Goal: Information Seeking & Learning: Learn about a topic

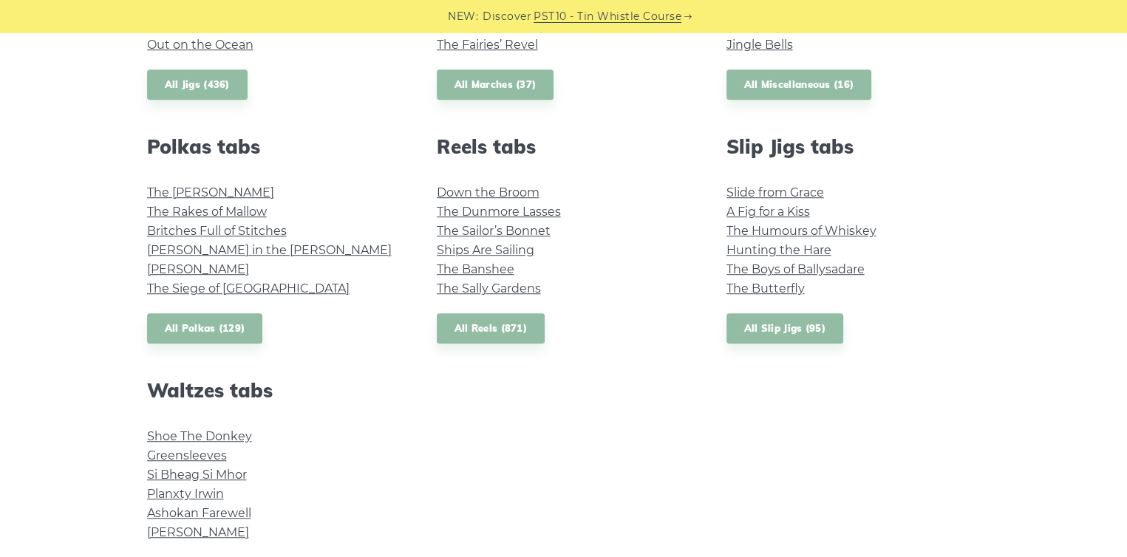
scroll to position [1035, 0]
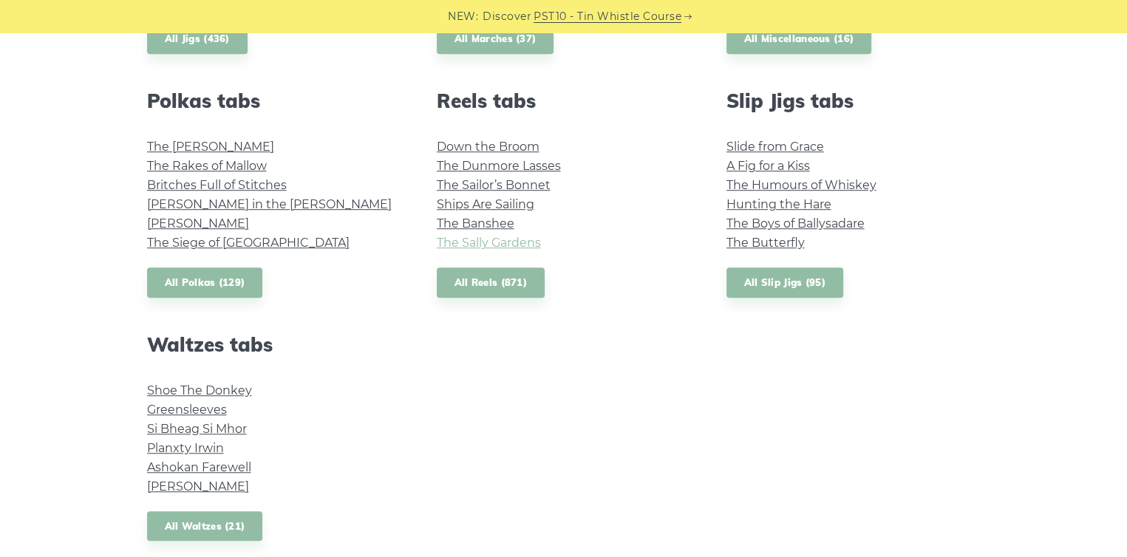
click at [471, 239] on link "The Sally Gardens" at bounding box center [489, 243] width 104 height 14
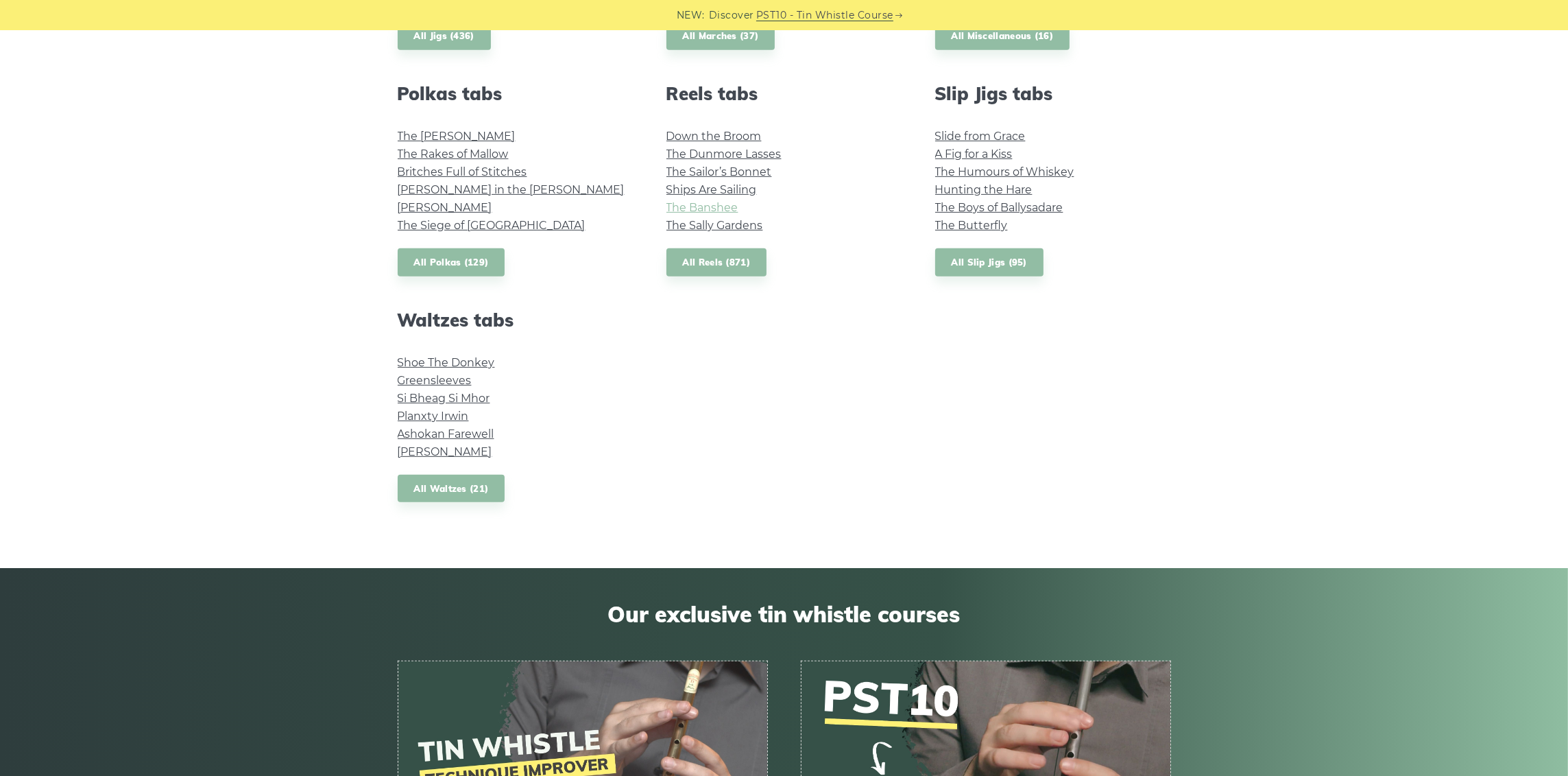
click at [718, 204] on link "The Banshee" at bounding box center [702, 208] width 72 height 13
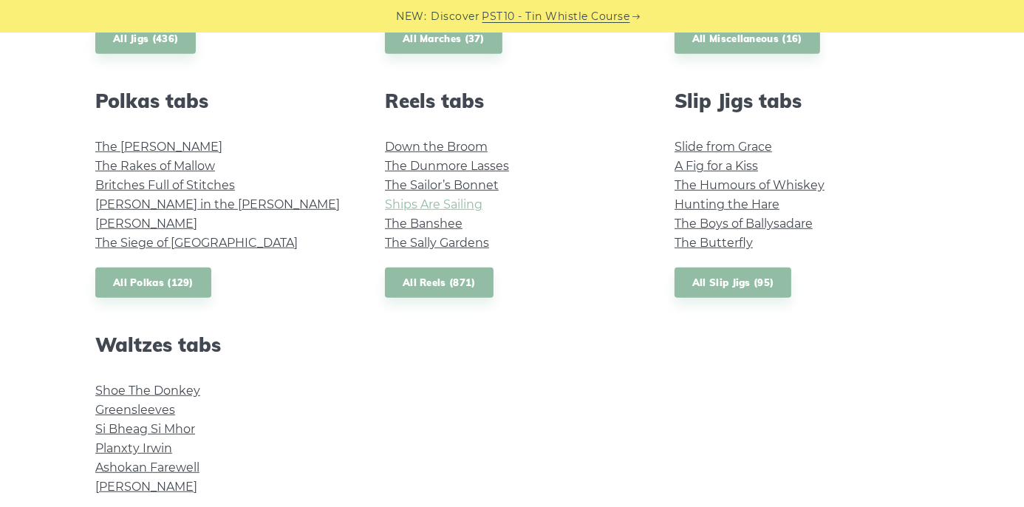
click at [428, 206] on link "Ships Are Sailing" at bounding box center [434, 204] width 98 height 14
click at [455, 183] on link "The Sailor’s Bonnet" at bounding box center [442, 185] width 114 height 14
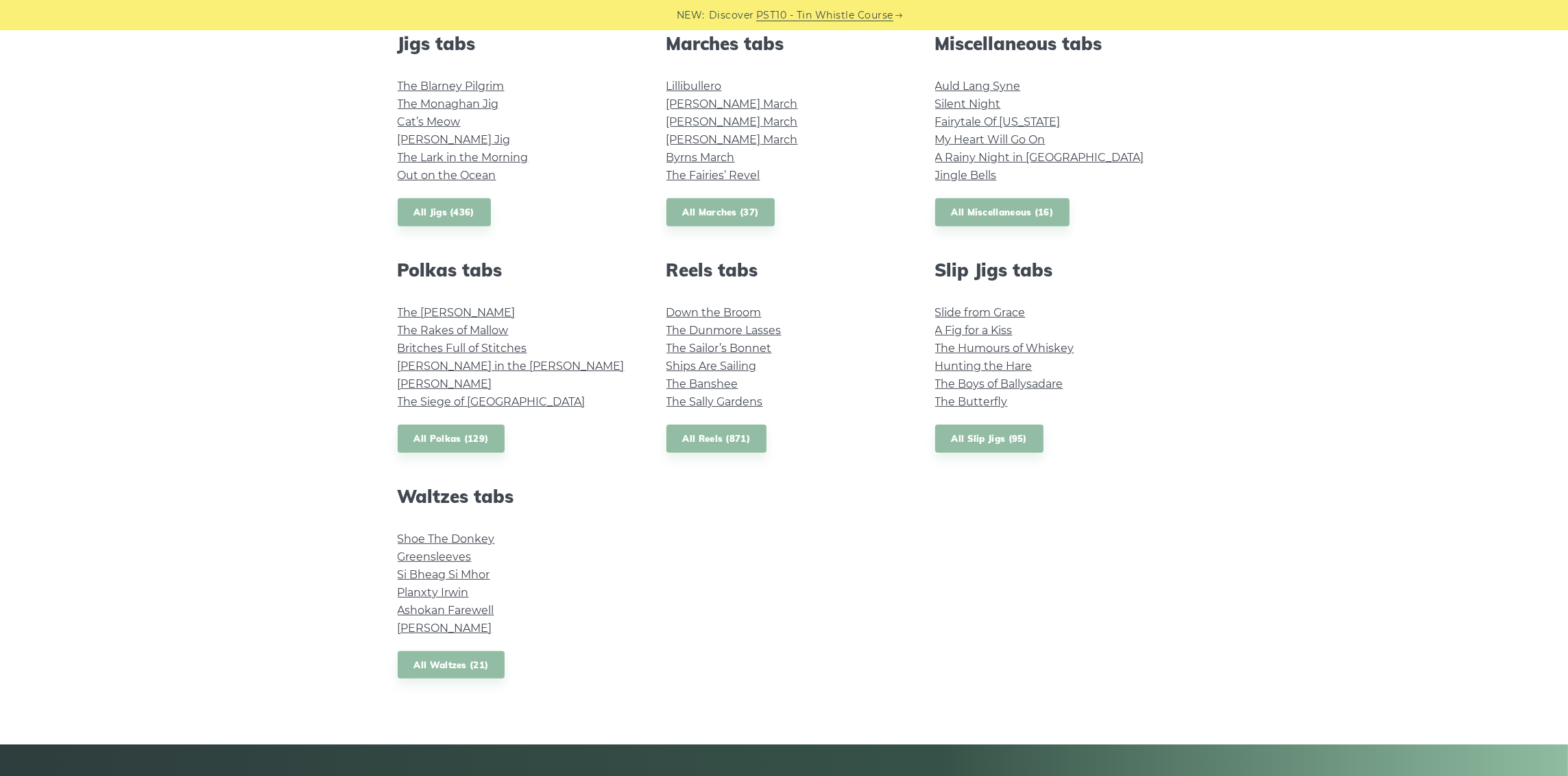
scroll to position [652, 0]
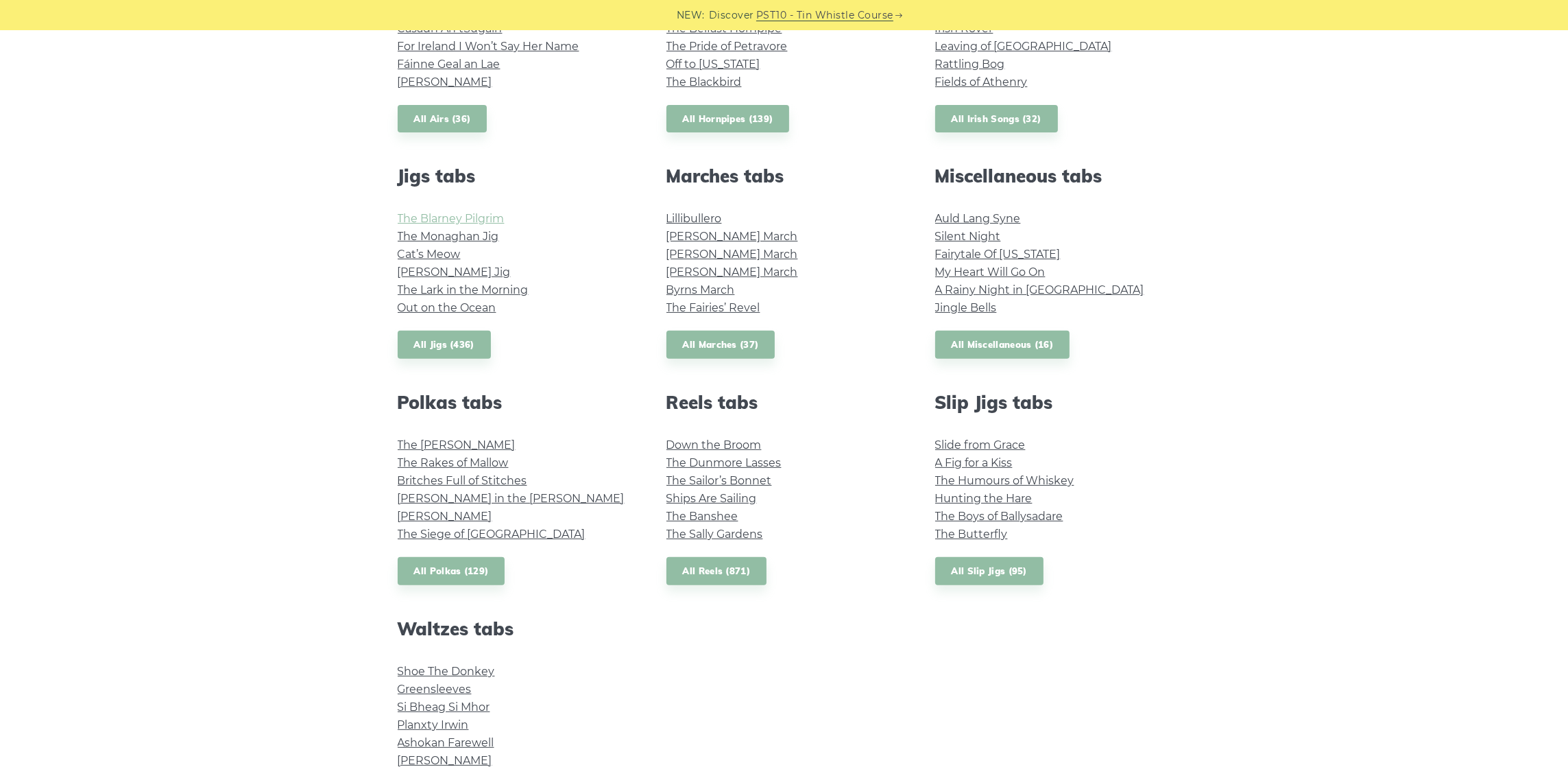
click at [454, 218] on link "The Blarney Pilgrim" at bounding box center [451, 218] width 107 height 13
click at [461, 234] on link "The Monaghan Jig" at bounding box center [448, 237] width 101 height 13
click at [441, 254] on link "Cat’s Meow" at bounding box center [430, 254] width 63 height 13
click at [431, 267] on link "[PERSON_NAME] Jig" at bounding box center [455, 272] width 113 height 13
click at [447, 284] on link "The Lark in the Morning" at bounding box center [463, 290] width 131 height 13
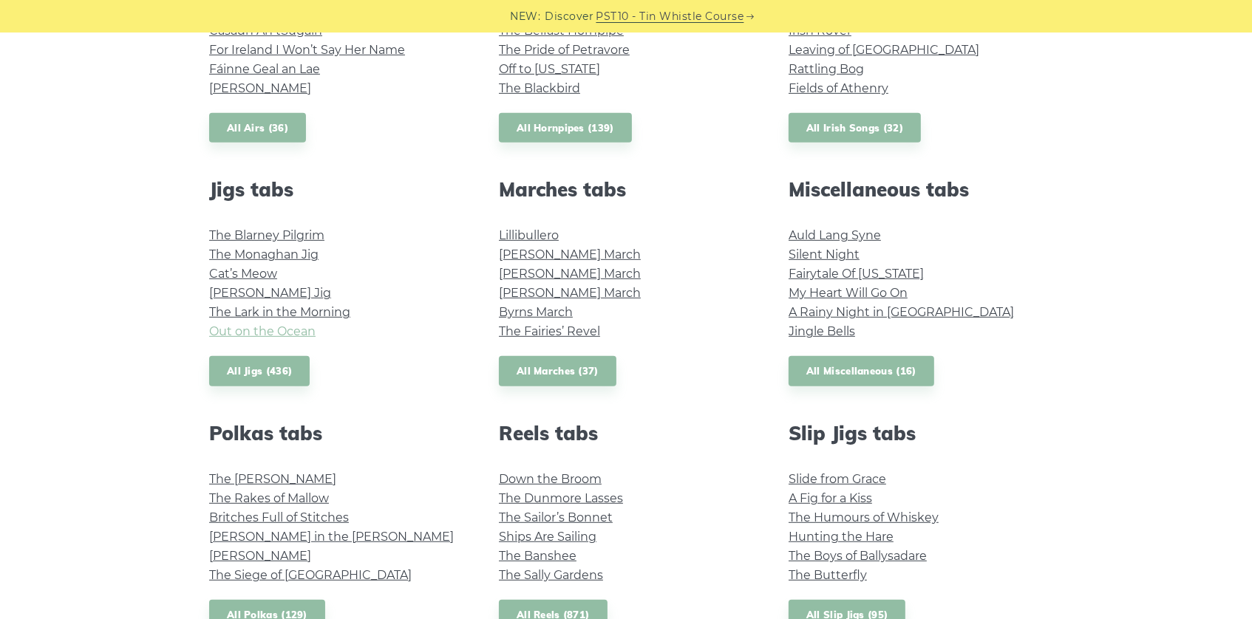
click at [296, 330] on link "Out on the Ocean" at bounding box center [262, 331] width 106 height 14
click at [259, 294] on link "Fraher’s Jig" at bounding box center [270, 293] width 122 height 14
click at [255, 271] on link "Cat’s Meow" at bounding box center [243, 274] width 68 height 14
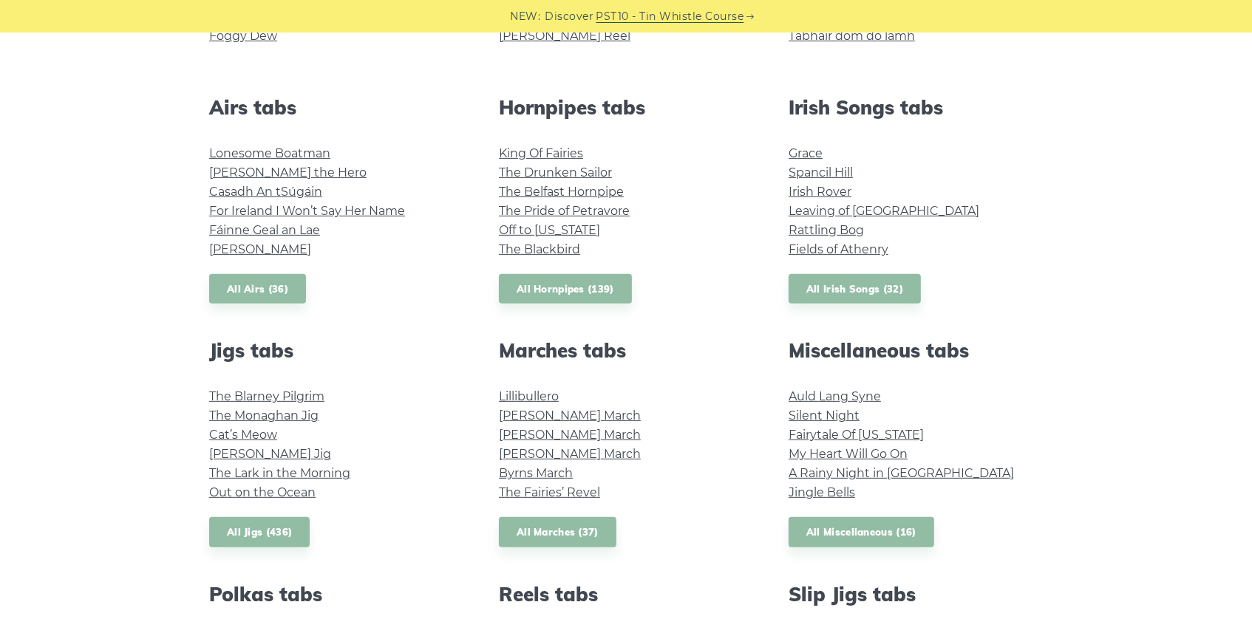
scroll to position [455, 0]
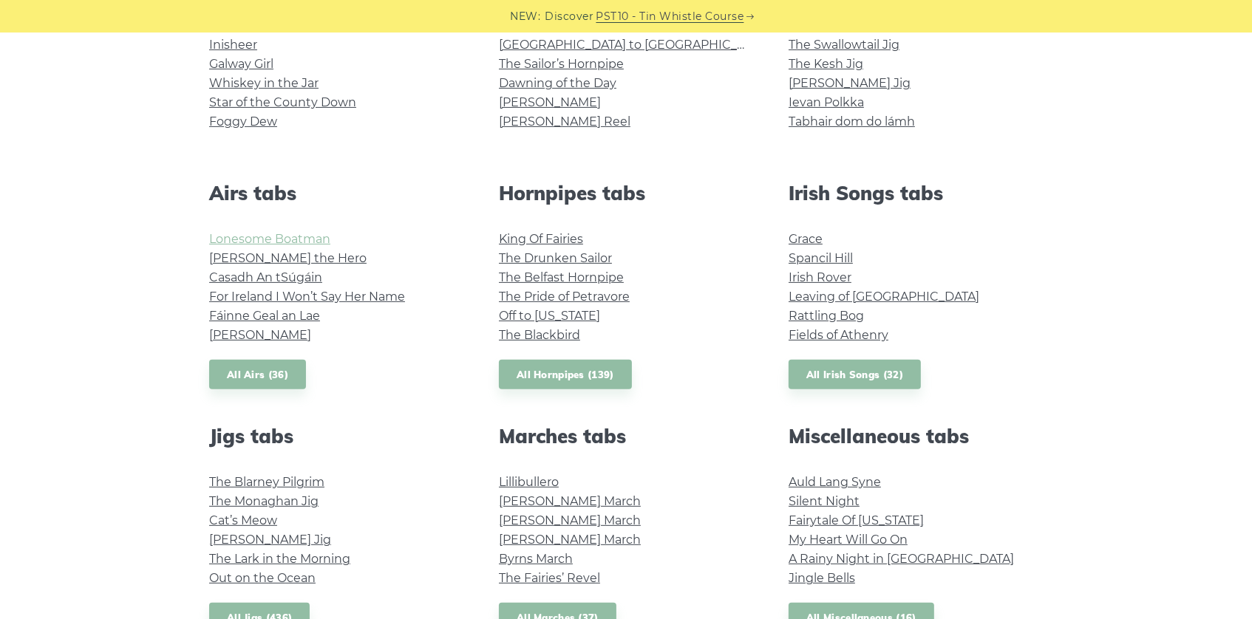
click at [299, 239] on link "Lonesome Boatman" at bounding box center [269, 239] width 121 height 14
click at [271, 257] on link "Hector the Hero" at bounding box center [287, 258] width 157 height 14
click at [296, 276] on link "Casadh An tSúgáin" at bounding box center [265, 278] width 113 height 14
click at [290, 271] on link "Casadh An tSúgáin" at bounding box center [265, 278] width 113 height 14
click at [294, 313] on link "Fáinne Geal an Lae" at bounding box center [264, 316] width 111 height 14
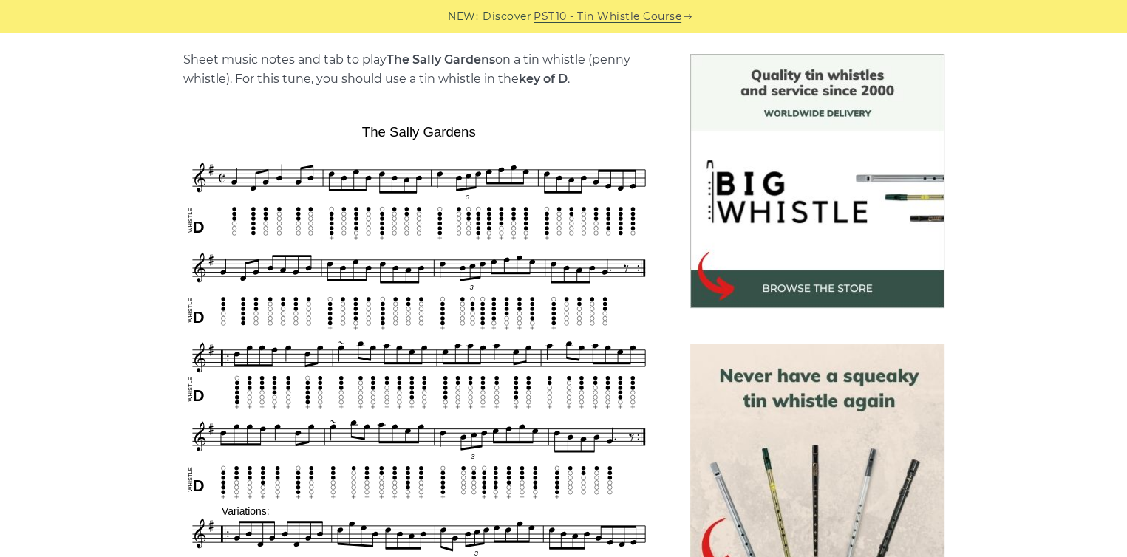
scroll to position [443, 0]
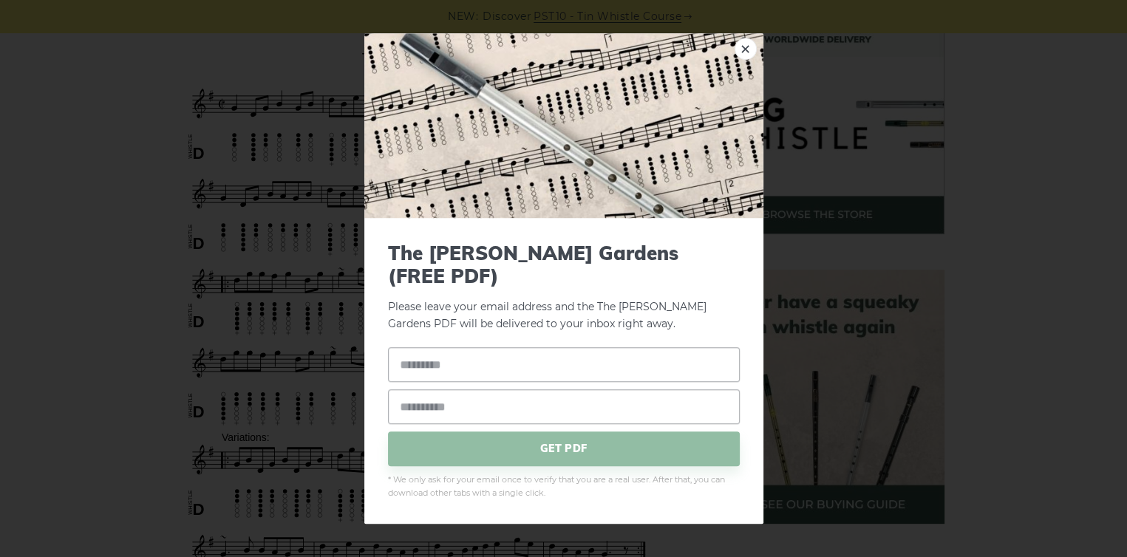
drag, startPoint x: 251, startPoint y: 70, endPoint x: 833, endPoint y: 292, distance: 622.5
click at [834, 292] on div "× The Sally Gardens (FREE PDF) Please leave your email address and the The Sall…" at bounding box center [563, 278] width 1127 height 557
click at [742, 60] on link "×" at bounding box center [746, 49] width 22 height 22
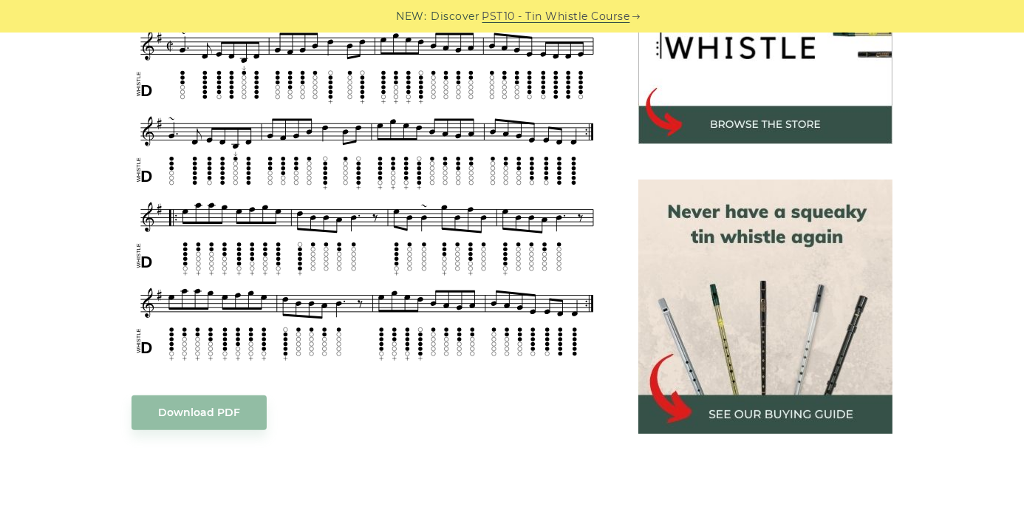
scroll to position [466, 0]
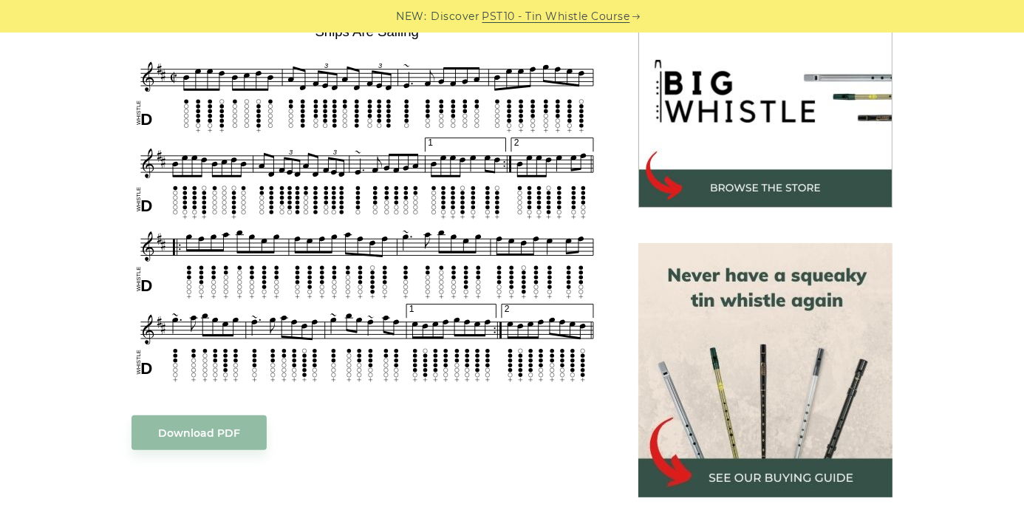
scroll to position [403, 0]
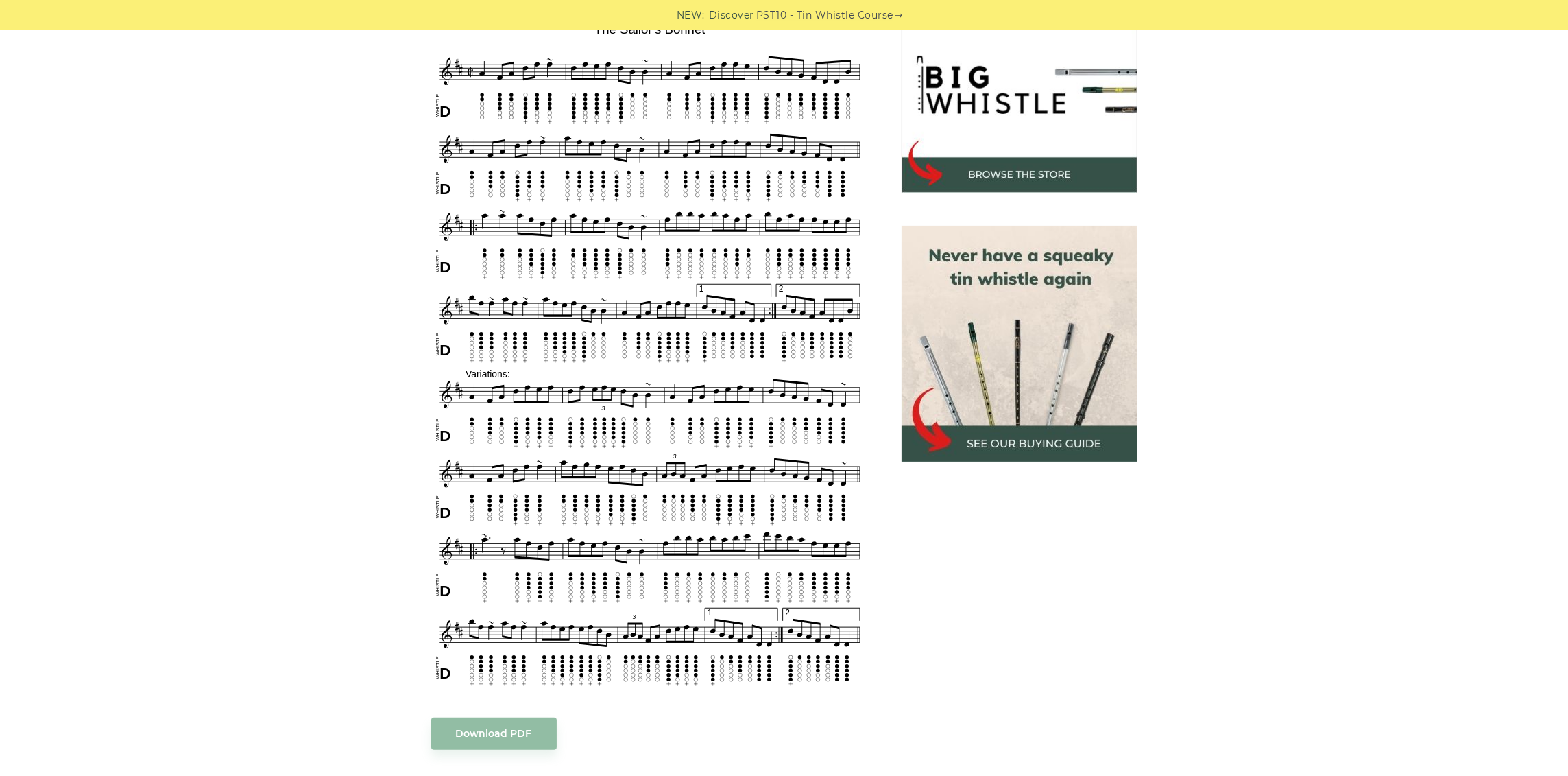
scroll to position [332, 0]
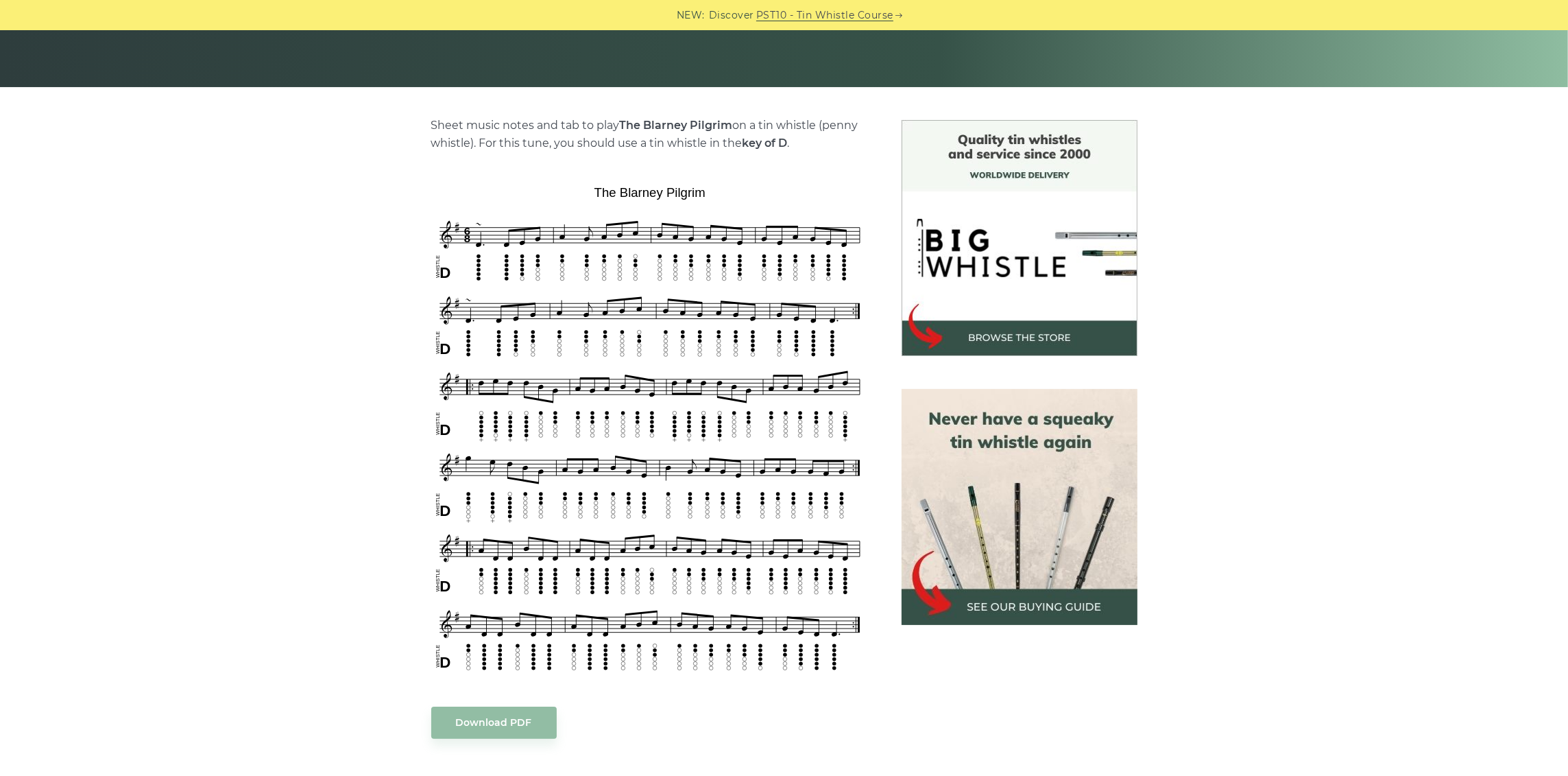
scroll to position [308, 0]
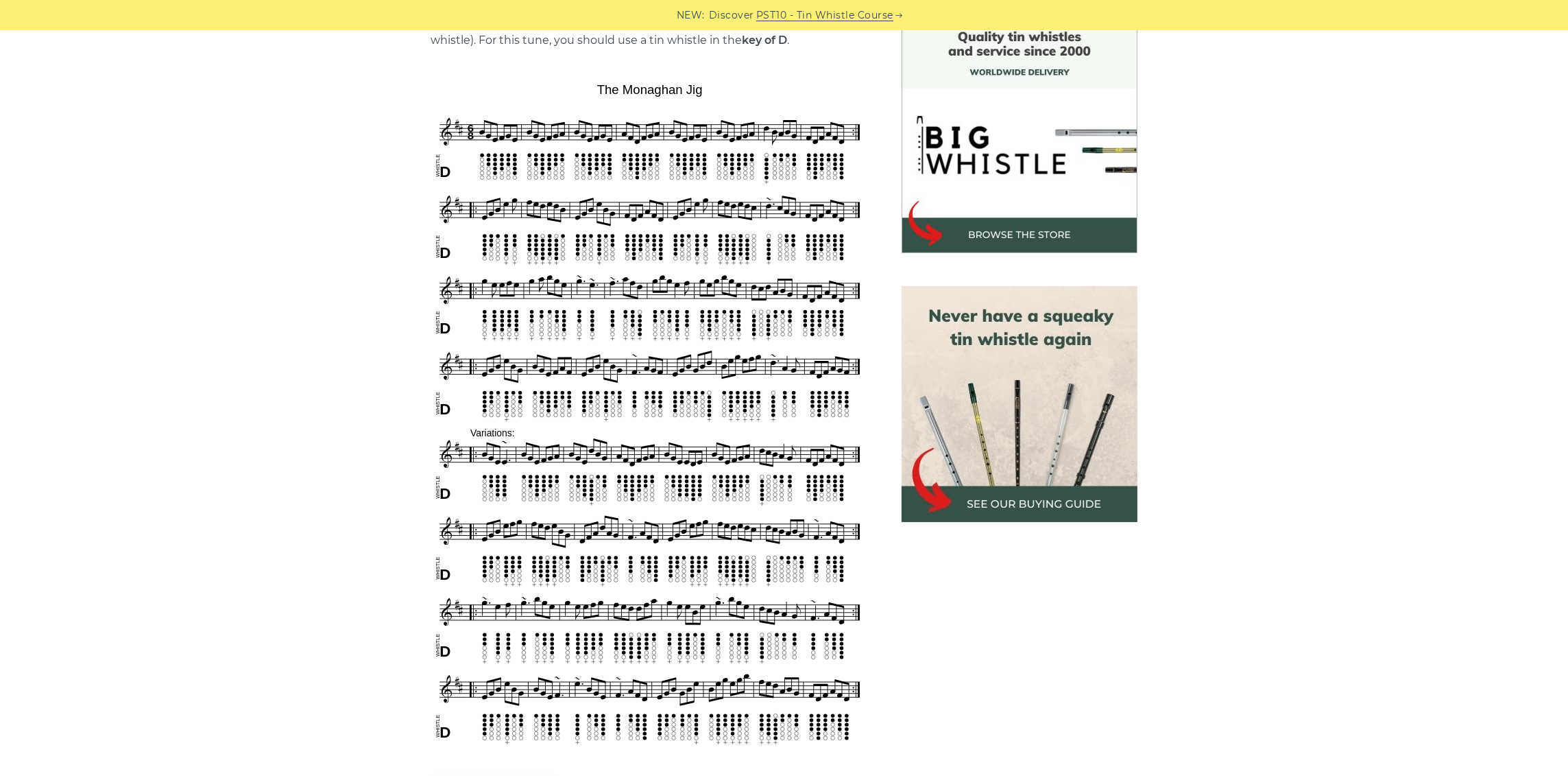
scroll to position [411, 0]
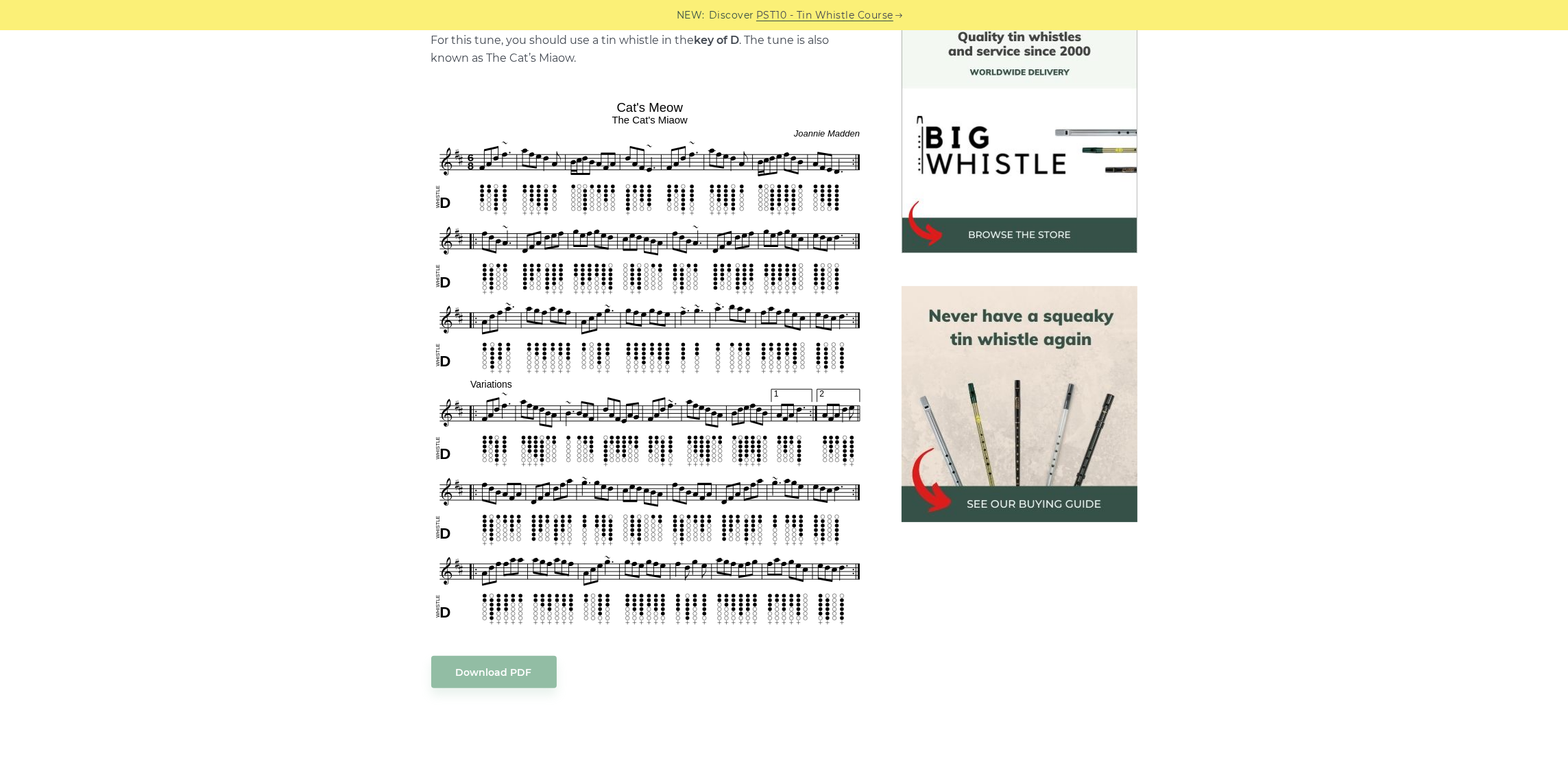
scroll to position [411, 0]
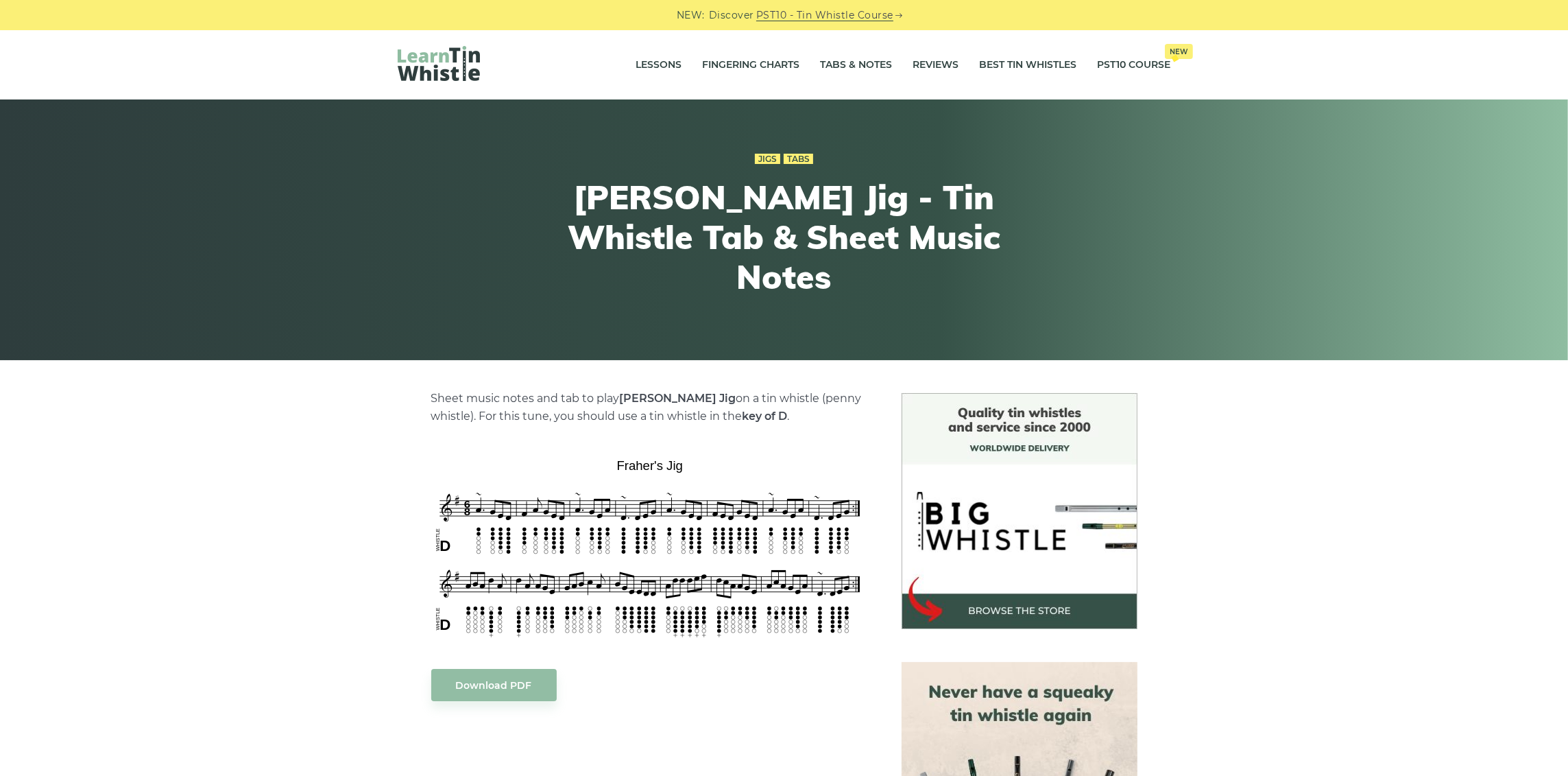
scroll to position [103, 0]
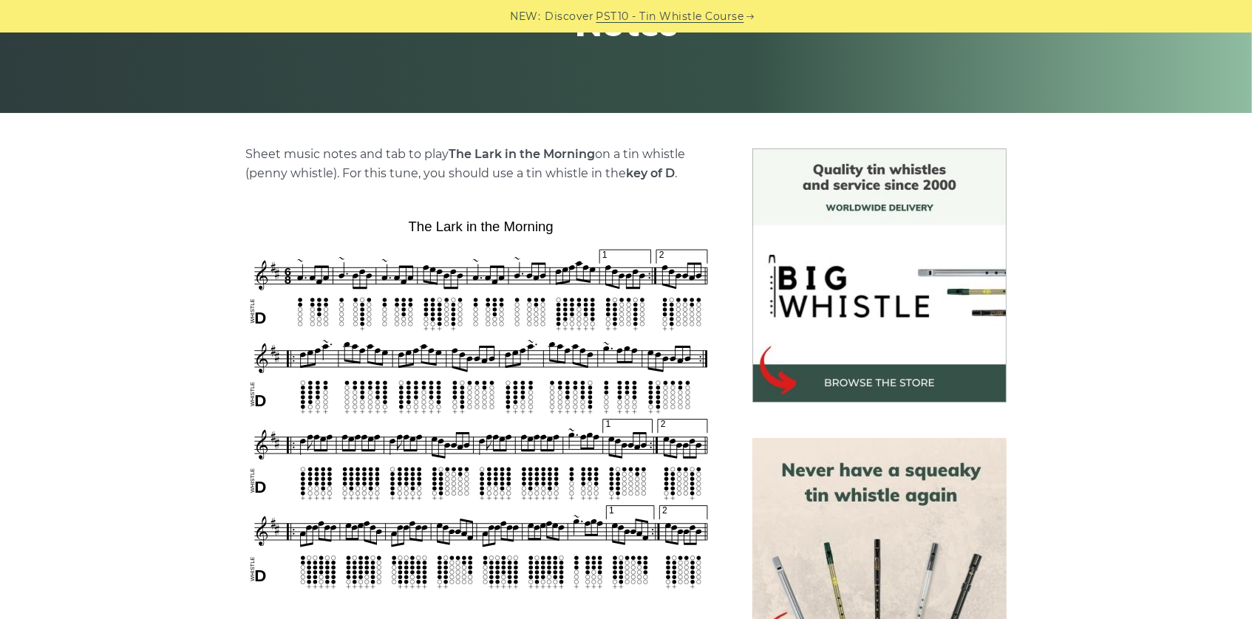
scroll to position [386, 0]
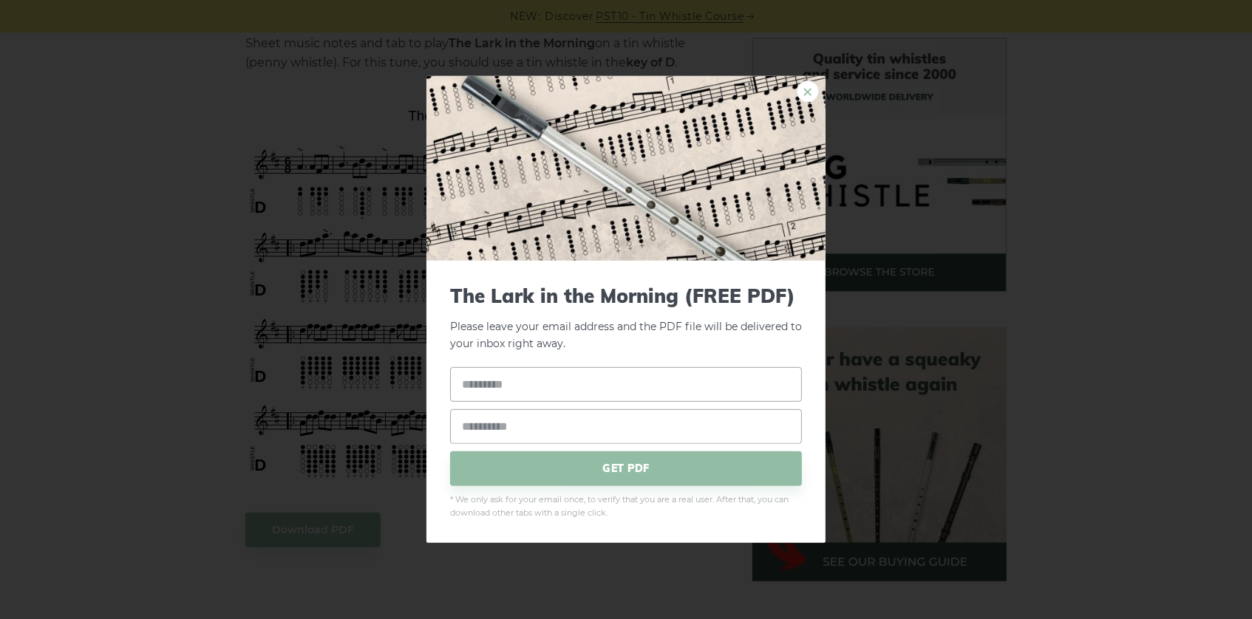
click at [804, 84] on link "×" at bounding box center [808, 92] width 22 height 22
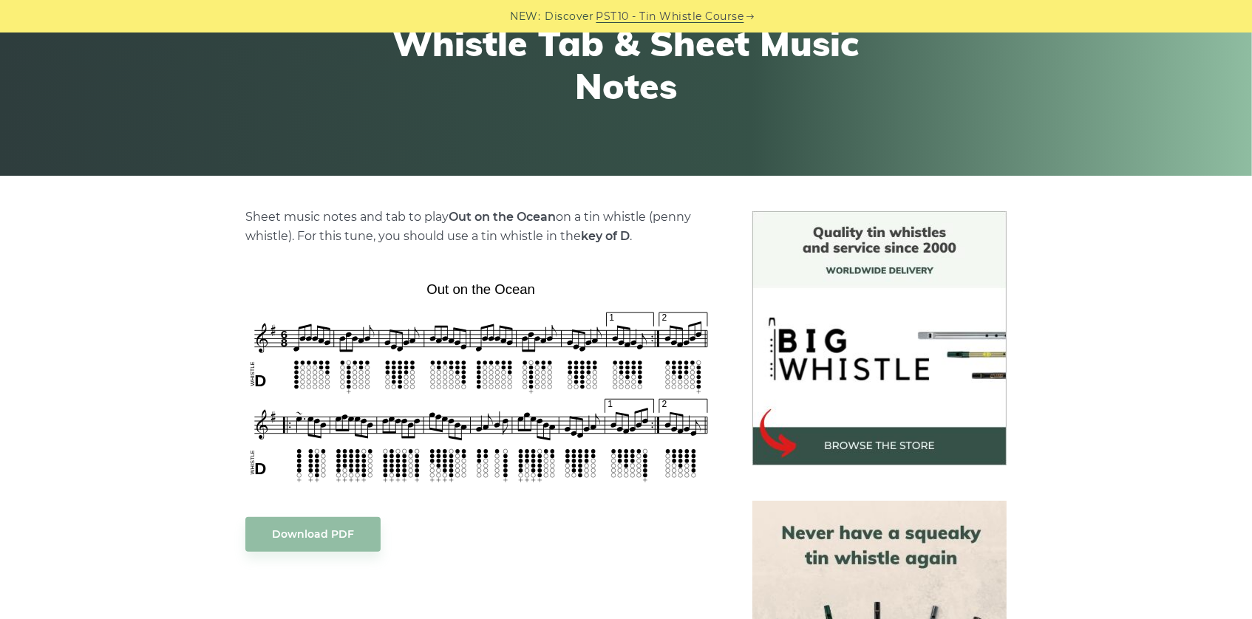
scroll to position [164, 0]
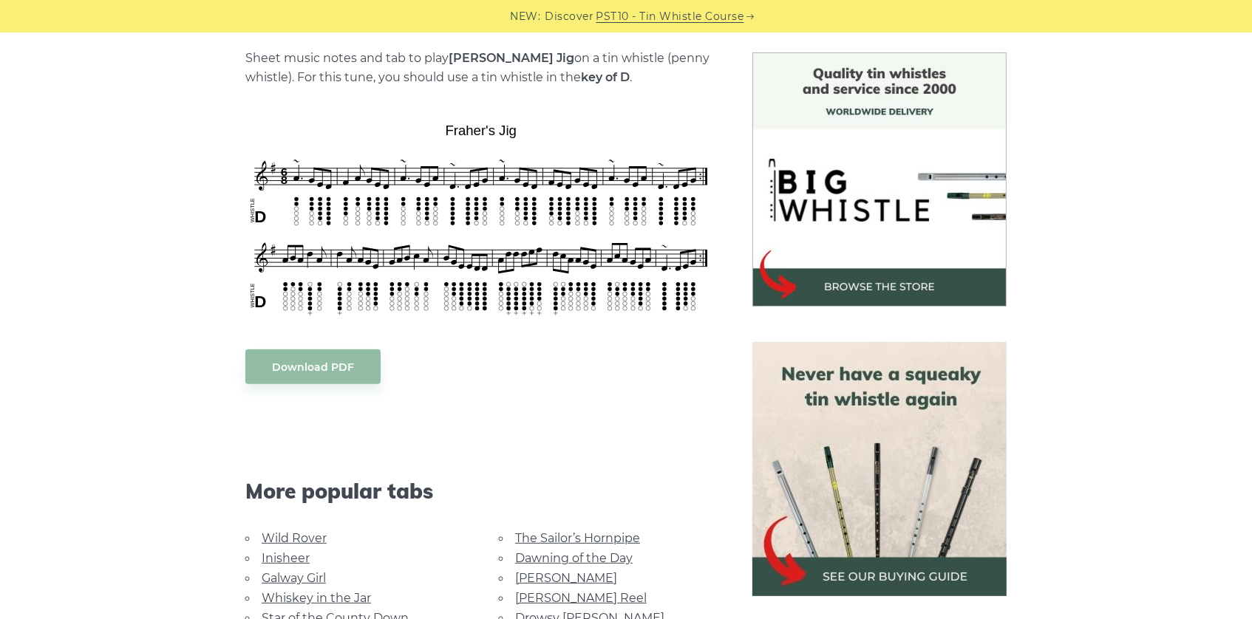
scroll to position [410, 0]
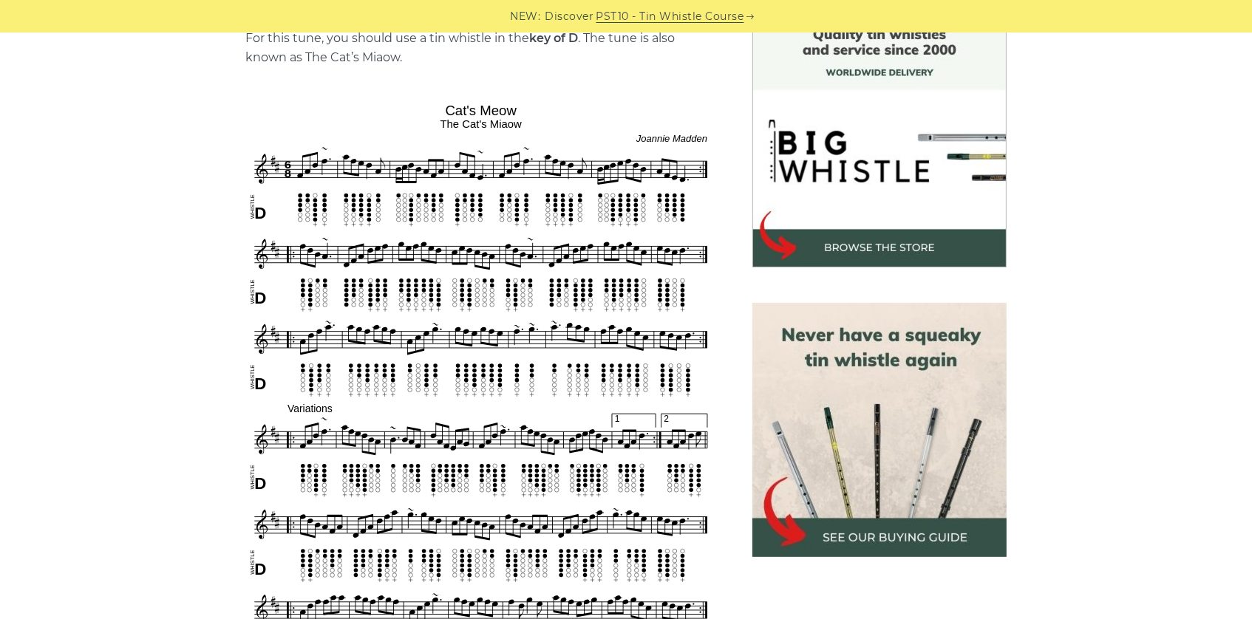
scroll to position [492, 0]
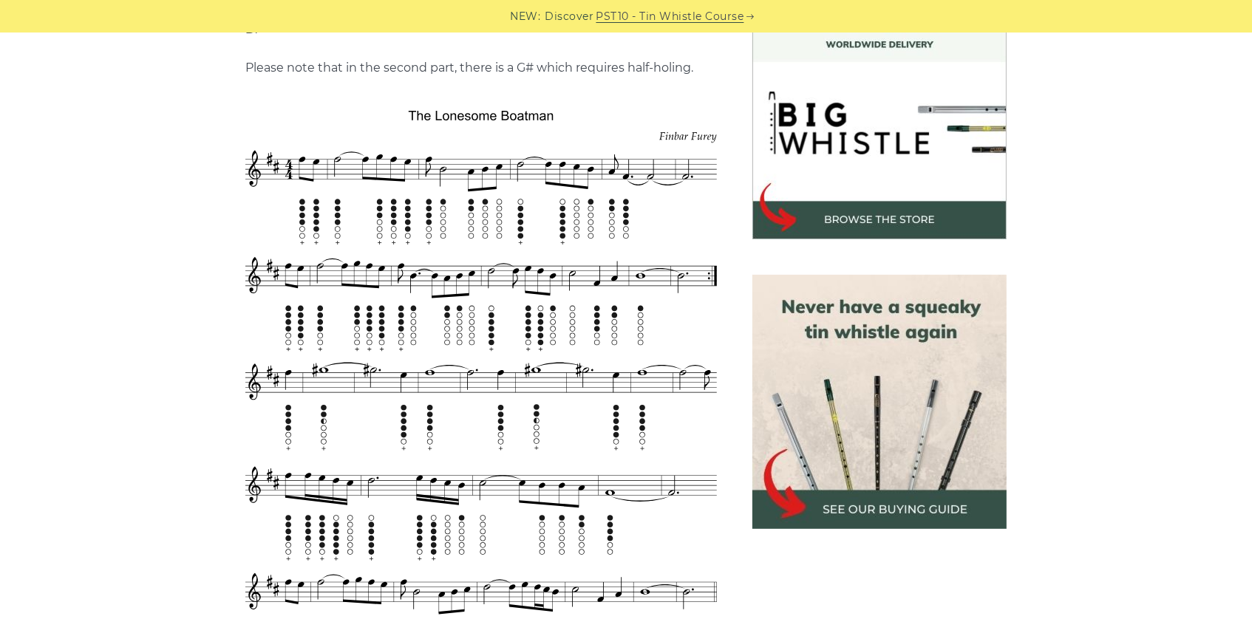
scroll to position [410, 0]
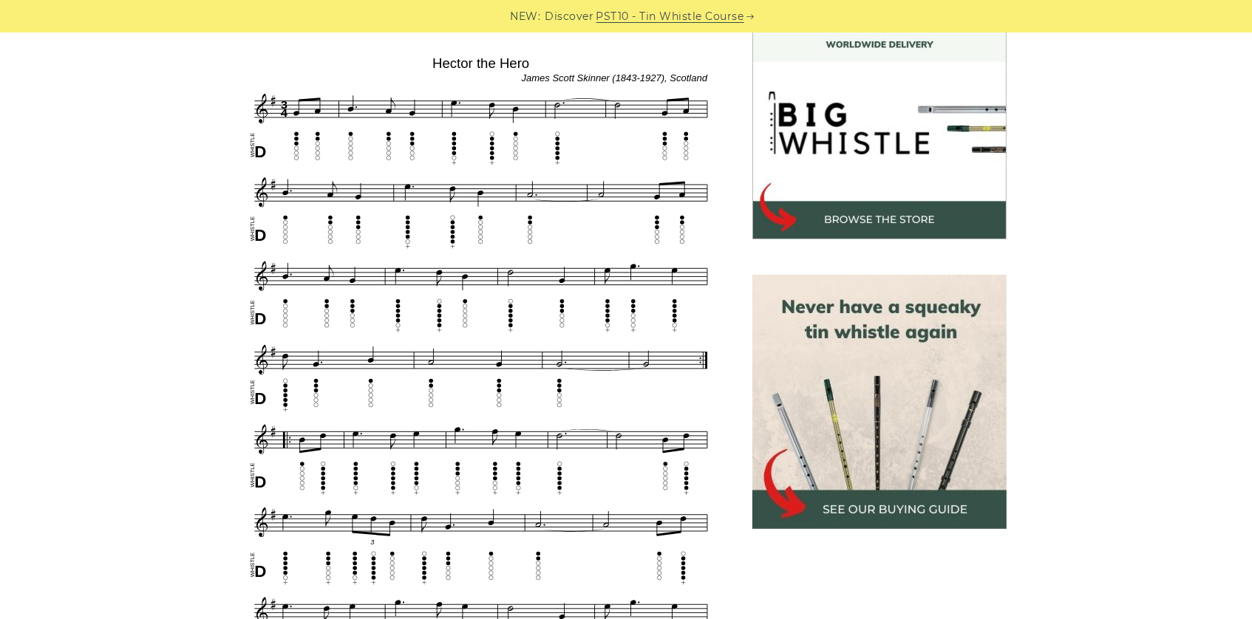
scroll to position [328, 0]
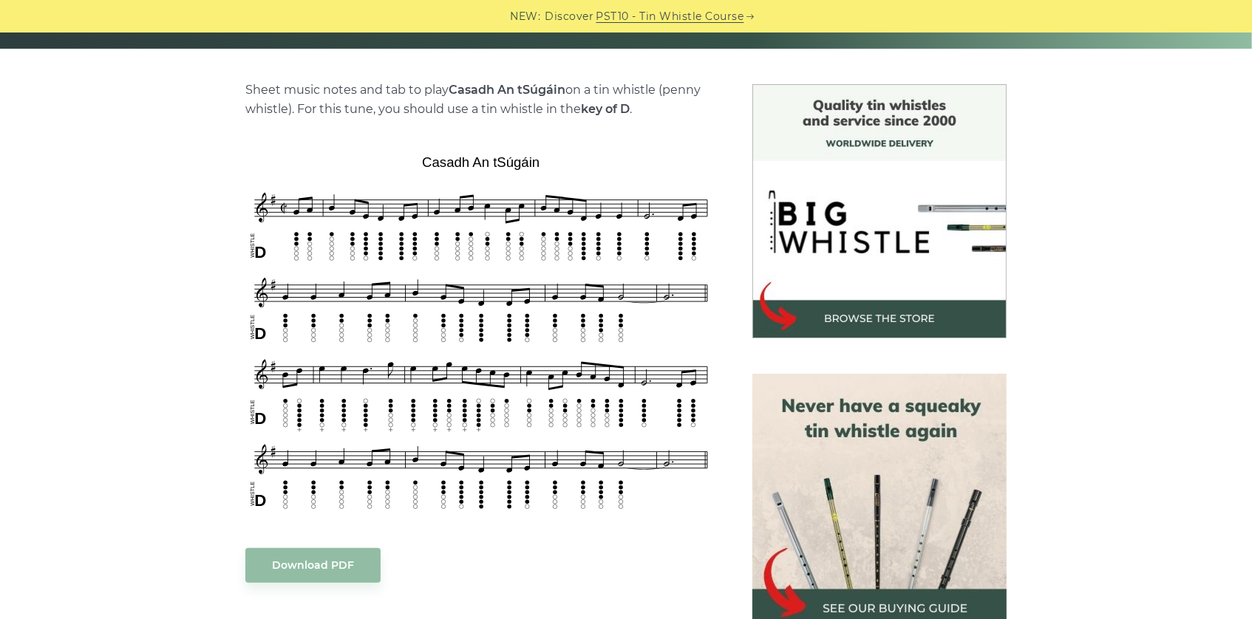
scroll to position [410, 0]
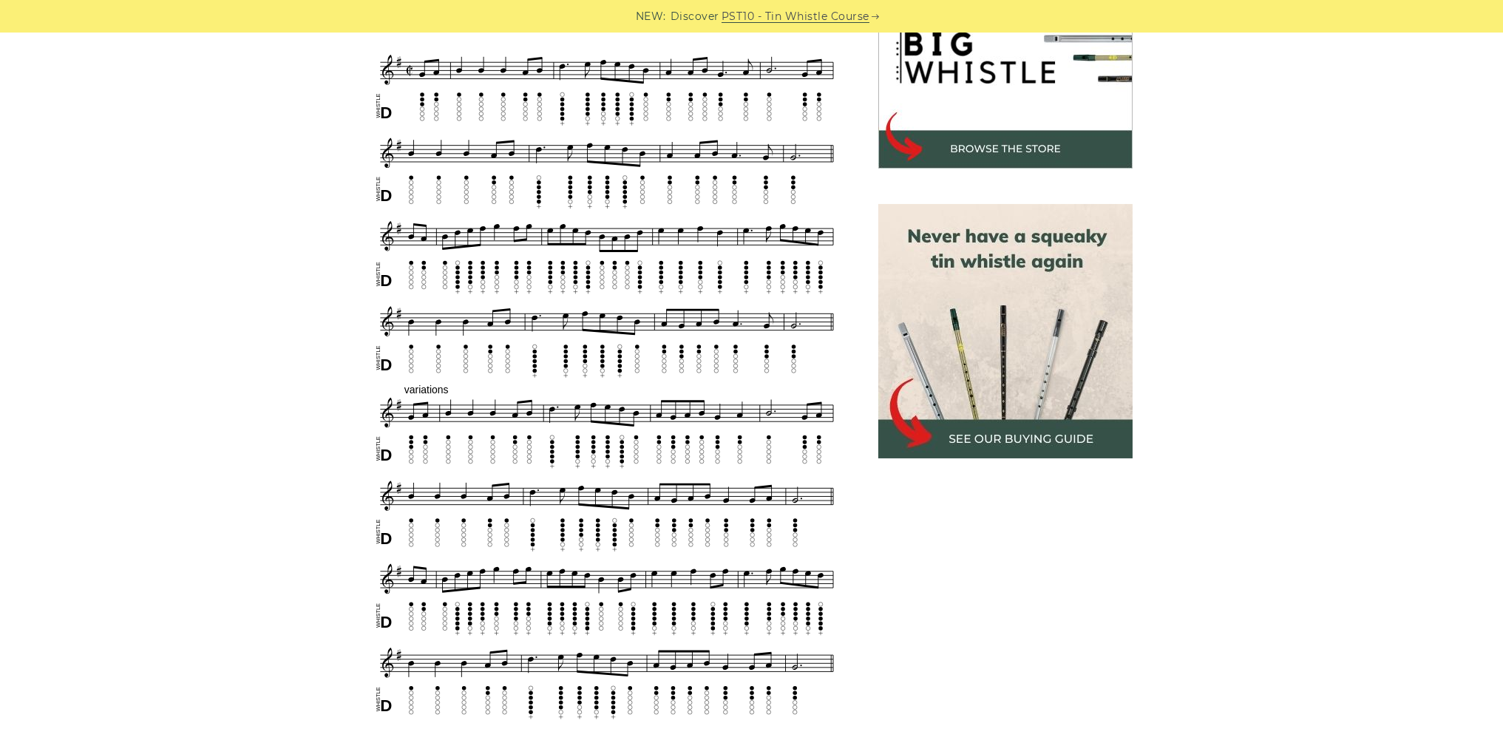
scroll to position [476, 0]
